Goal: Task Accomplishment & Management: Manage account settings

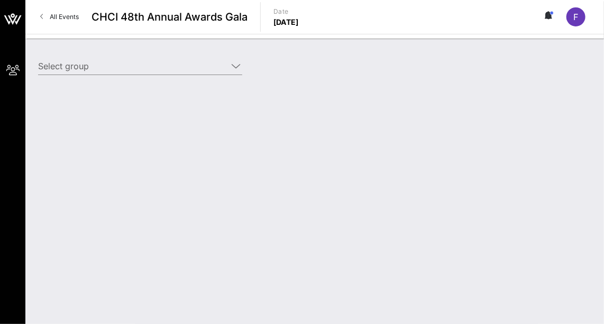
type input "Pfizer (Pfizer) [[PERSON_NAME], [PERSON_NAME][EMAIL_ADDRESS][DOMAIN_NAME]]"
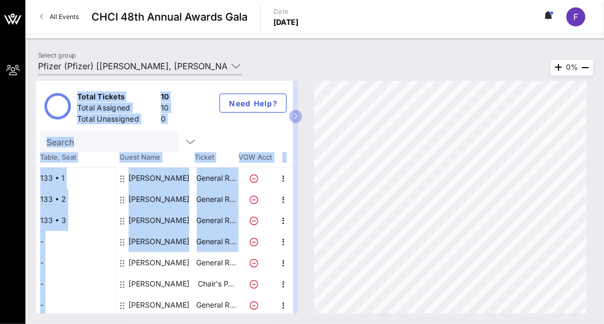
drag, startPoint x: 300, startPoint y: 172, endPoint x: 292, endPoint y: 232, distance: 59.8
click at [292, 232] on div "Total Tickets 10 Total Assigned 10 Total Unassigned 0 Need Help? Search Table, …" at bounding box center [170, 197] width 268 height 233
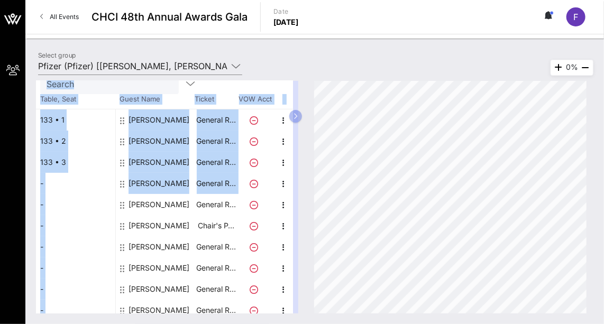
scroll to position [65, 0]
